Goal: Check status: Check status

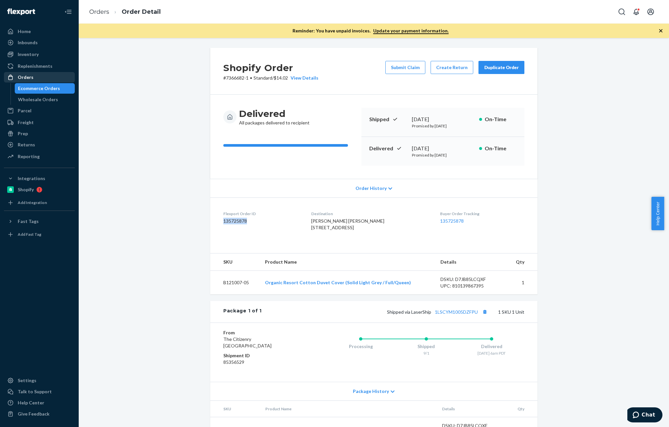
scroll to position [2, 0]
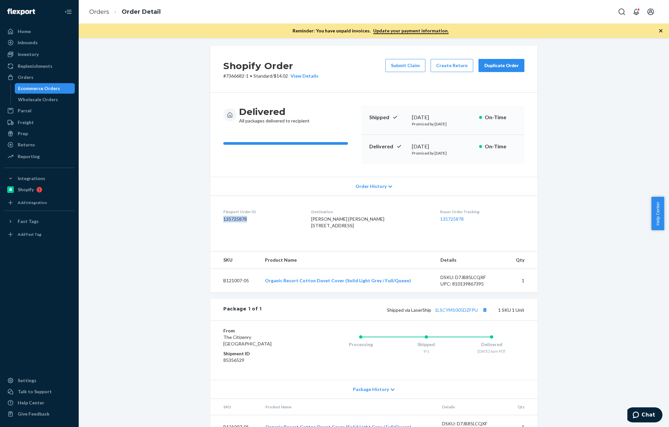
click at [29, 77] on div "Orders" at bounding box center [26, 77] width 16 height 7
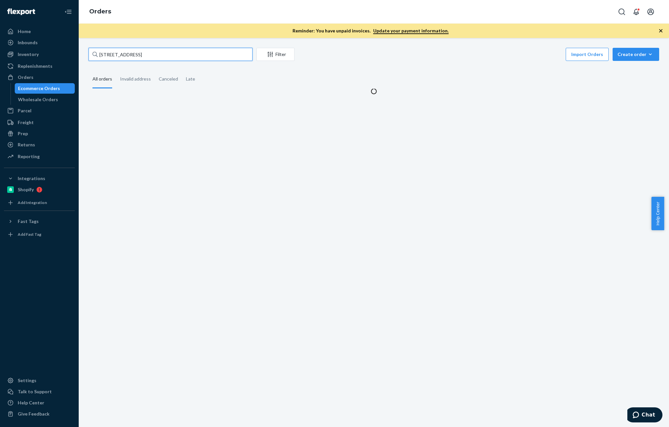
click at [163, 60] on input "[STREET_ADDRESS]" at bounding box center [170, 54] width 164 height 13
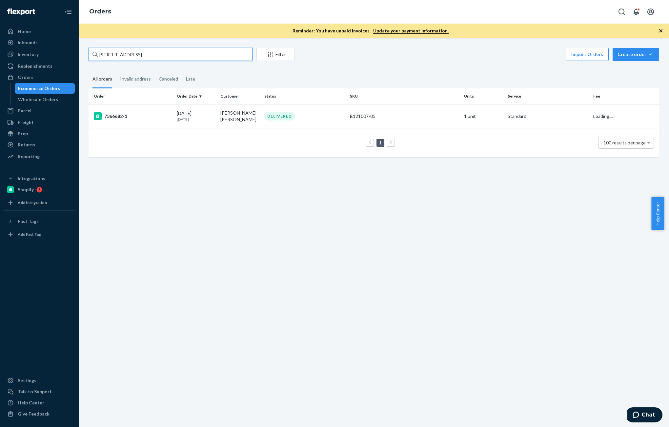
paste input "[PERSON_NAME]"
type input "[PERSON_NAME]"
click at [201, 116] on div "[DATE] [DATE]" at bounding box center [196, 116] width 38 height 12
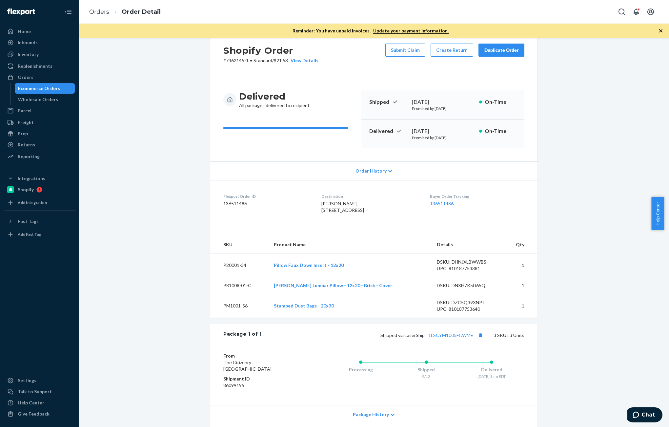
scroll to position [98, 0]
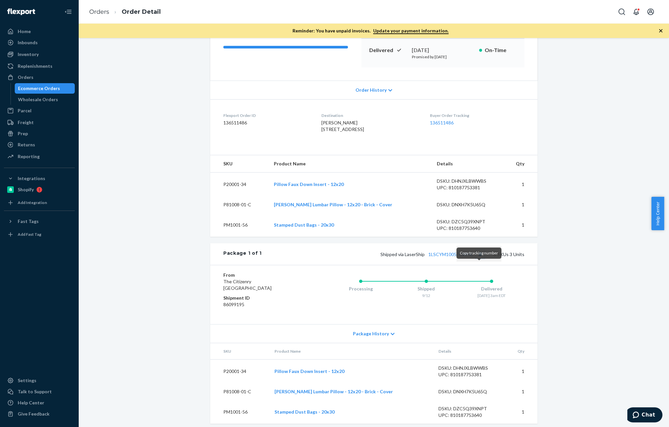
click at [479, 259] on button "Copy tracking number" at bounding box center [480, 254] width 9 height 9
